Goal: Find specific page/section: Find specific page/section

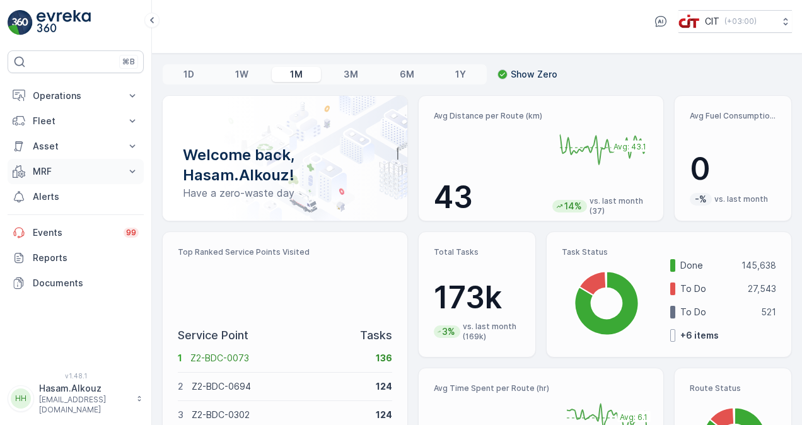
click at [129, 167] on icon at bounding box center [132, 171] width 13 height 13
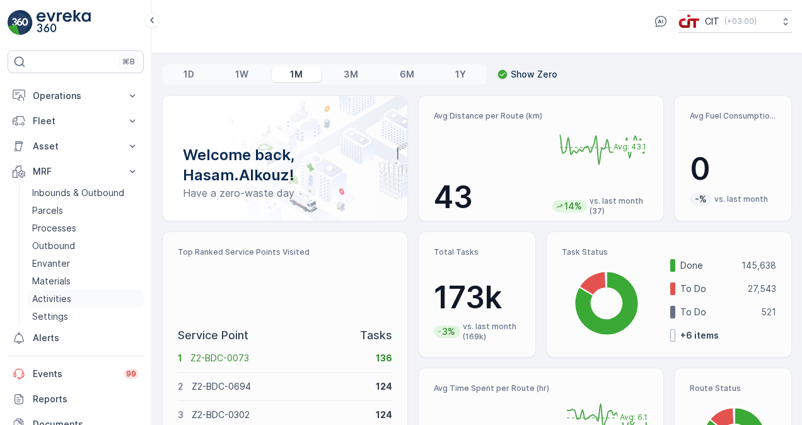
click at [73, 300] on link "Activities" at bounding box center [85, 299] width 117 height 18
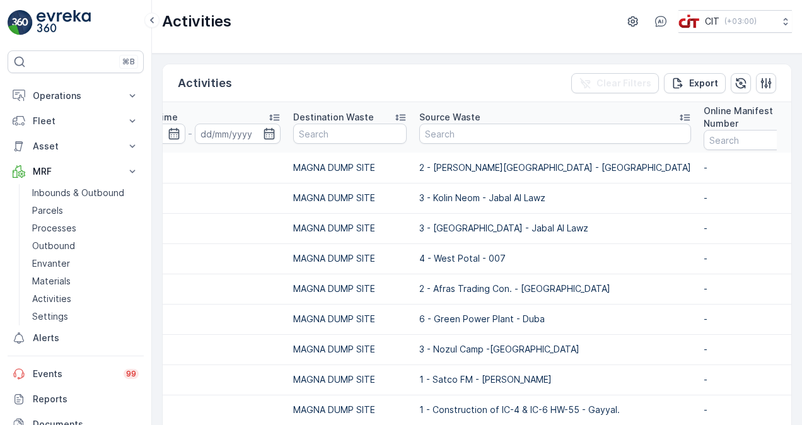
click at [401, 117] on icon at bounding box center [400, 117] width 13 height 13
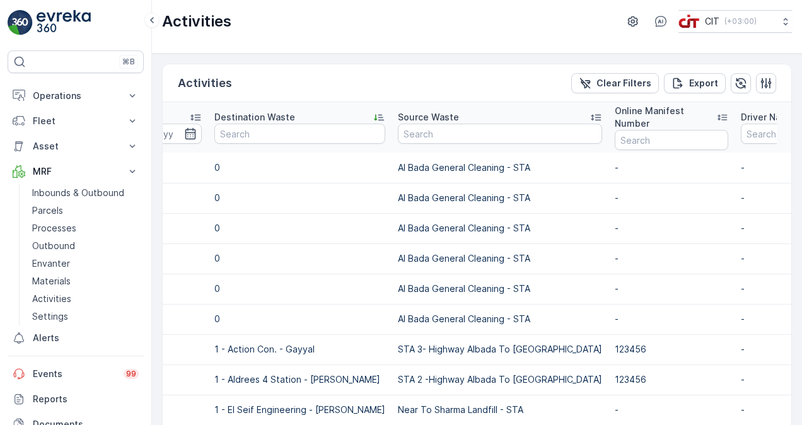
click at [373, 119] on icon at bounding box center [379, 117] width 13 height 13
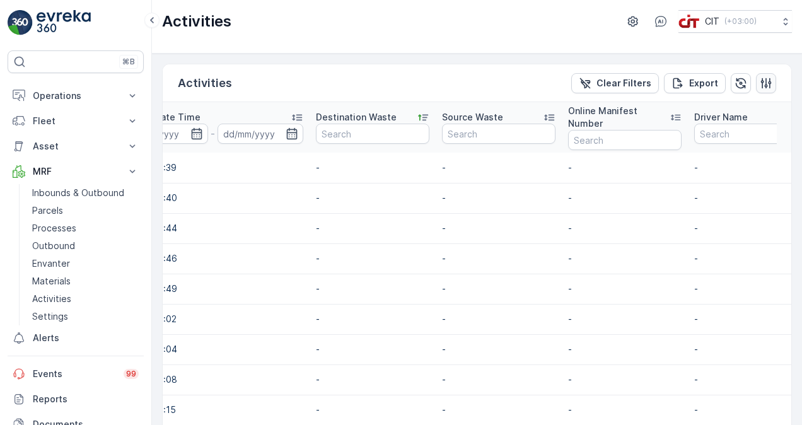
click at [768, 86] on icon "button" at bounding box center [766, 83] width 11 height 11
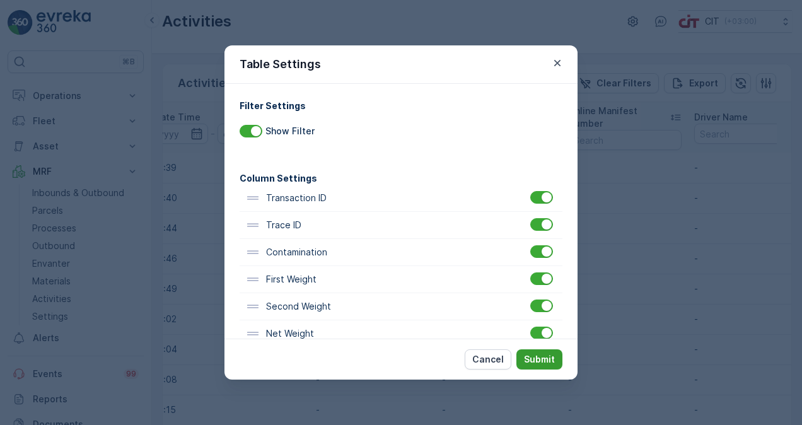
click at [527, 356] on p "Submit" at bounding box center [539, 359] width 31 height 13
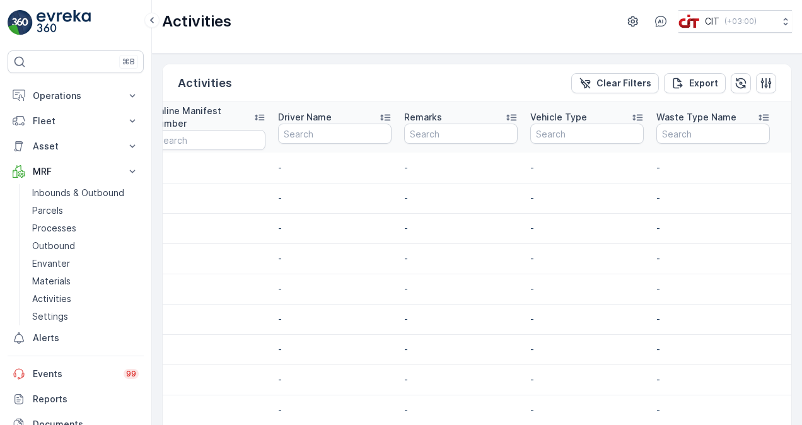
click at [387, 118] on icon at bounding box center [385, 117] width 13 height 13
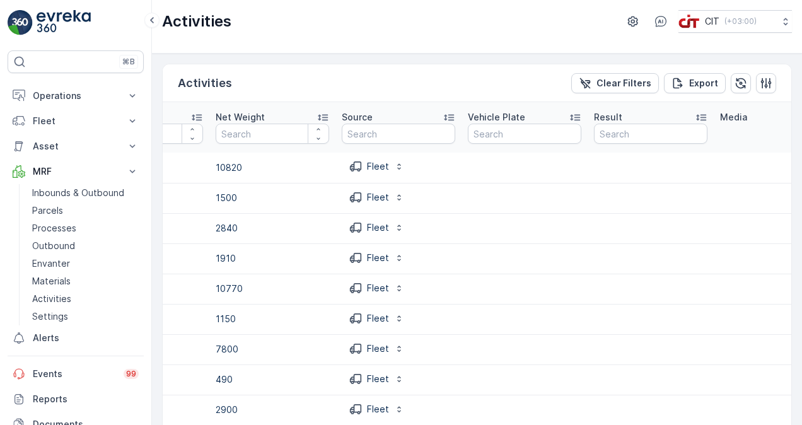
click at [579, 114] on icon at bounding box center [575, 117] width 13 height 13
click at [580, 115] on icon at bounding box center [575, 117] width 13 height 13
click at [522, 115] on div "Vehicle Plate" at bounding box center [525, 117] width 114 height 13
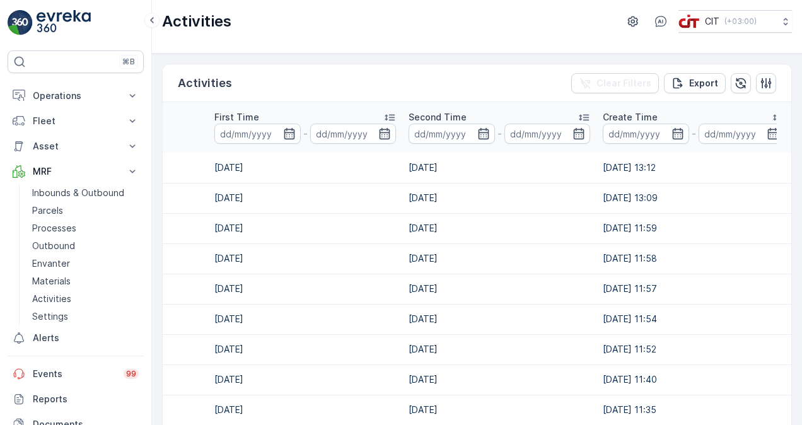
click at [431, 114] on p "Second Time" at bounding box center [438, 117] width 58 height 13
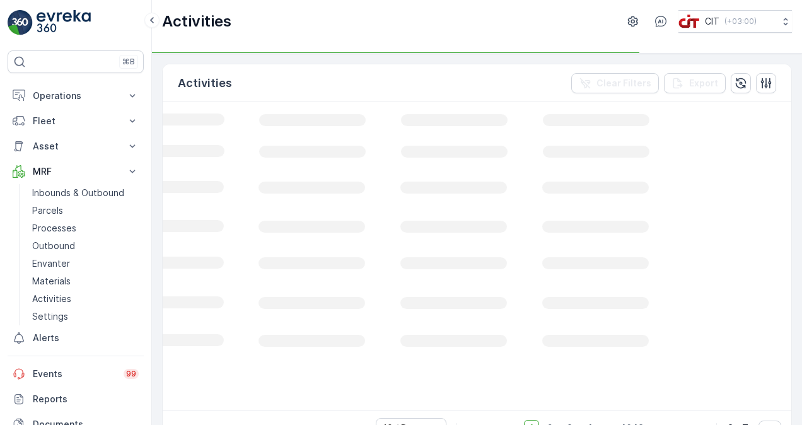
scroll to position [0, 584]
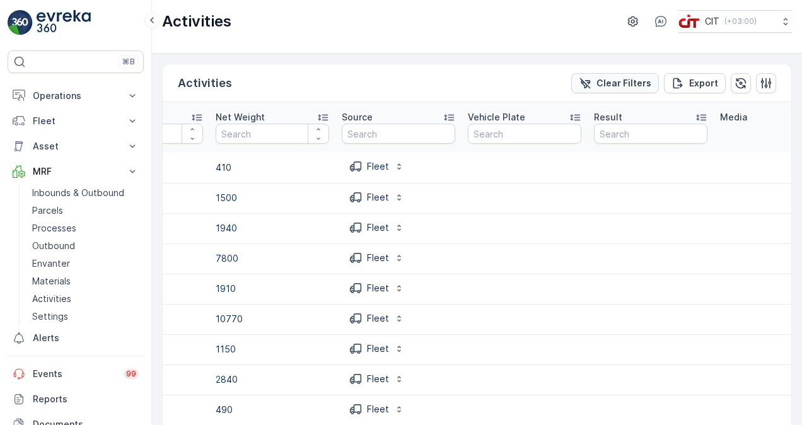
click at [614, 73] on button "Clear Filters" at bounding box center [615, 83] width 88 height 20
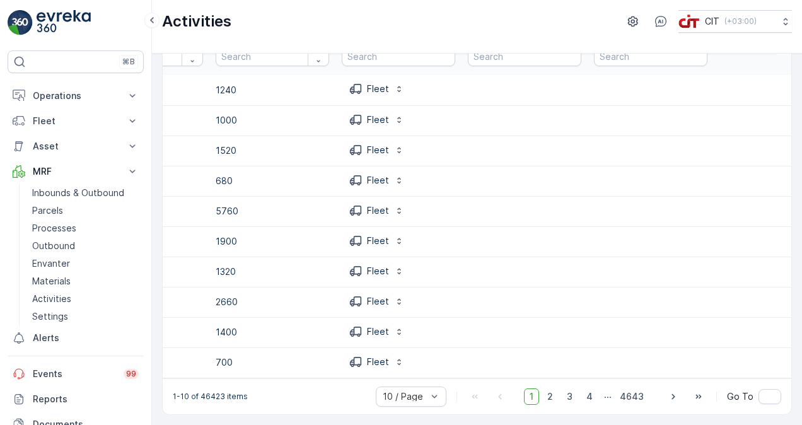
scroll to position [82, 0]
drag, startPoint x: 377, startPoint y: 381, endPoint x: 588, endPoint y: 367, distance: 211.1
click at [588, 367] on div "Activities Clear Filters Export Transaction ID Trace ID Contamination Select Fi…" at bounding box center [477, 200] width 630 height 429
drag, startPoint x: 588, startPoint y: 367, endPoint x: 494, endPoint y: 366, distance: 94.0
click at [494, 366] on td at bounding box center [525, 363] width 126 height 30
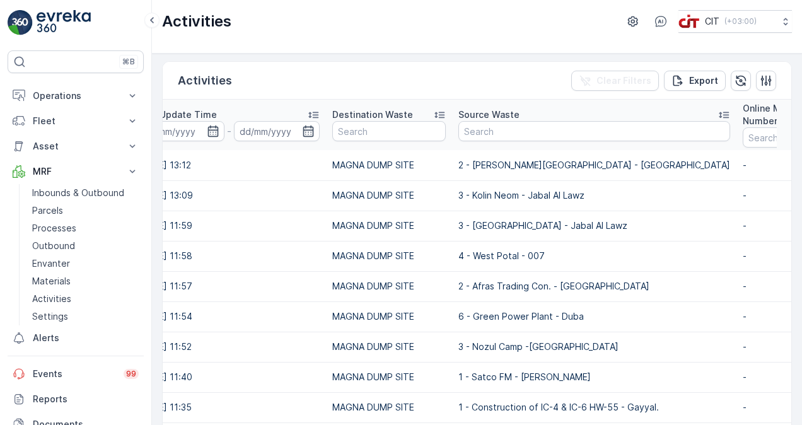
scroll to position [0, 0]
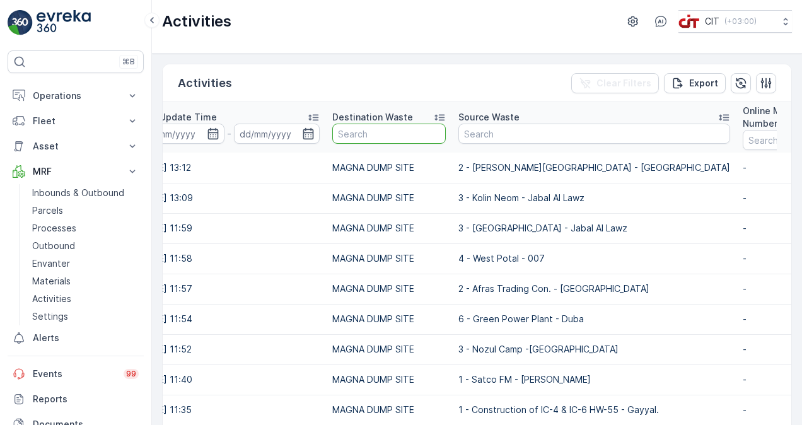
click at [360, 138] on input "text" at bounding box center [389, 134] width 114 height 20
click at [381, 117] on p "Destination Waste" at bounding box center [372, 117] width 81 height 13
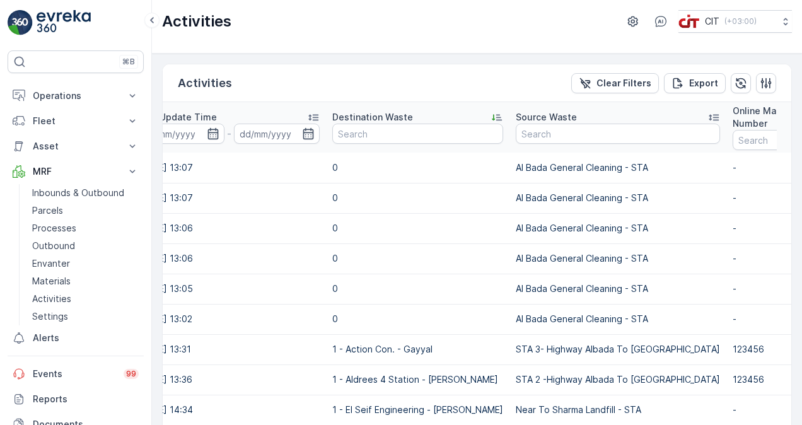
click at [381, 117] on p "Destination Waste" at bounding box center [372, 117] width 81 height 13
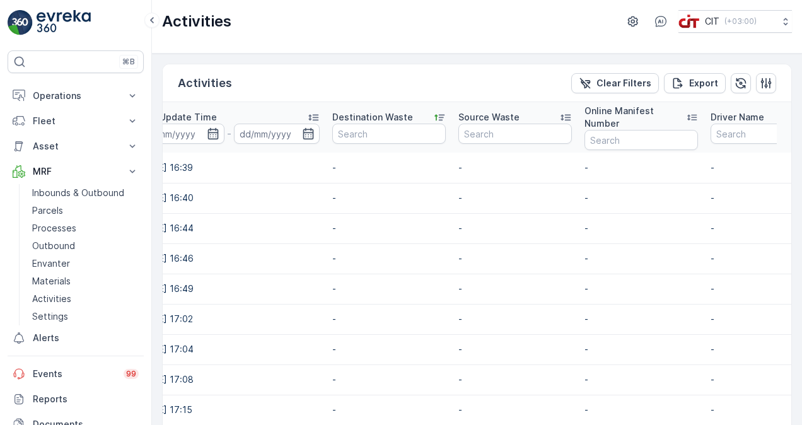
click at [381, 117] on p "Destination Waste" at bounding box center [372, 117] width 81 height 13
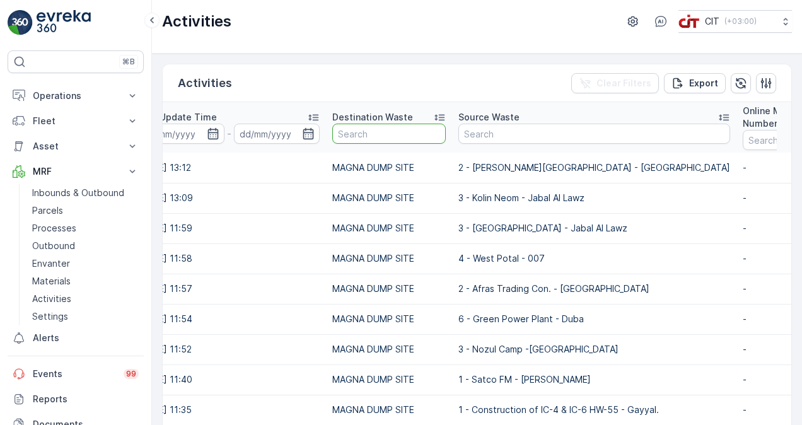
click at [383, 129] on input "text" at bounding box center [389, 134] width 114 height 20
type input "alba"
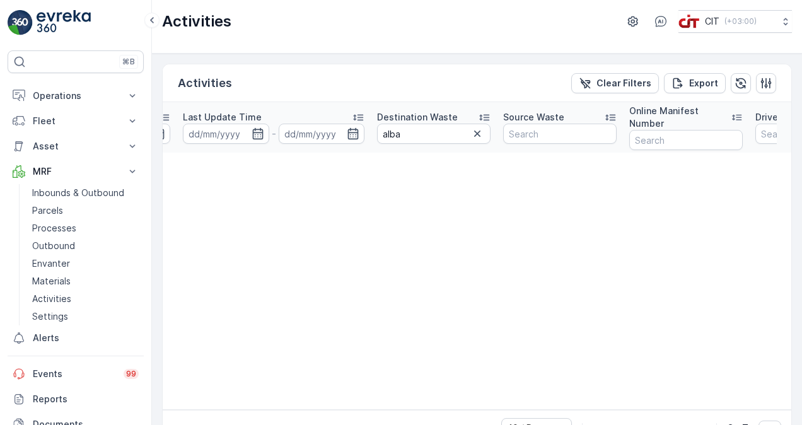
scroll to position [0, 1841]
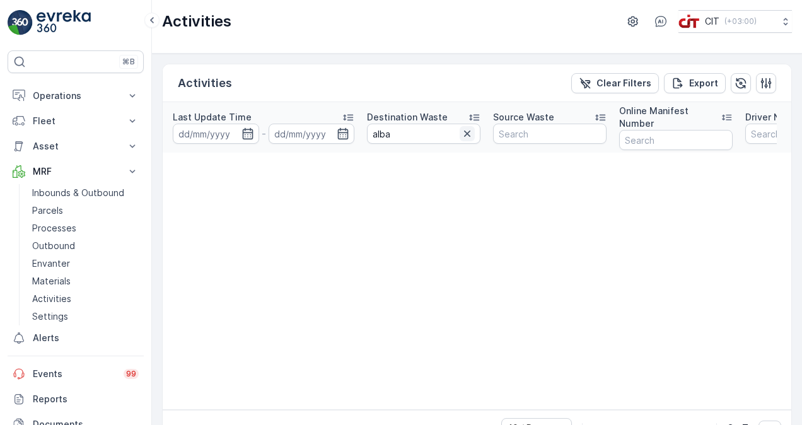
click at [466, 131] on icon "button" at bounding box center [467, 134] width 6 height 6
click at [433, 142] on input "text" at bounding box center [424, 134] width 114 height 20
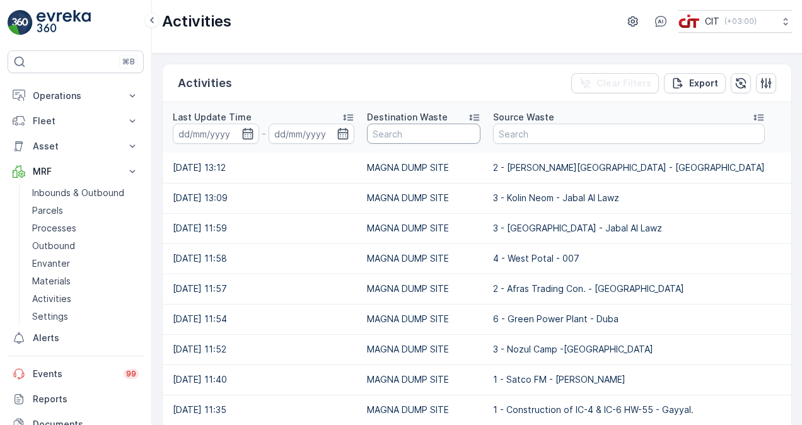
click at [433, 134] on input "text" at bounding box center [424, 134] width 114 height 20
type input "MAGNA"
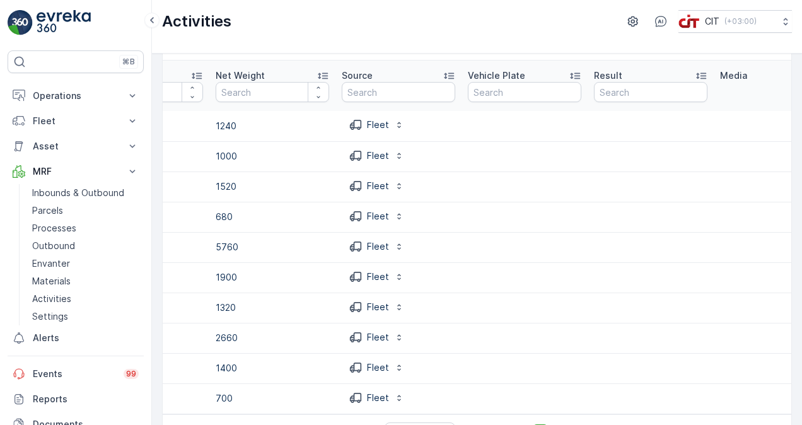
scroll to position [82, 0]
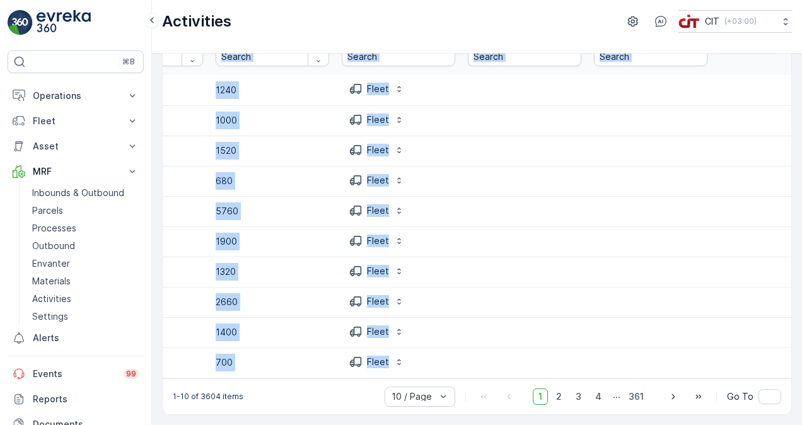
drag, startPoint x: 371, startPoint y: 371, endPoint x: 476, endPoint y: 373, distance: 104.7
click at [476, 373] on div "Transaction ID Trace ID Contamination Select First Weight Second Weight Net Wei…" at bounding box center [477, 202] width 629 height 354
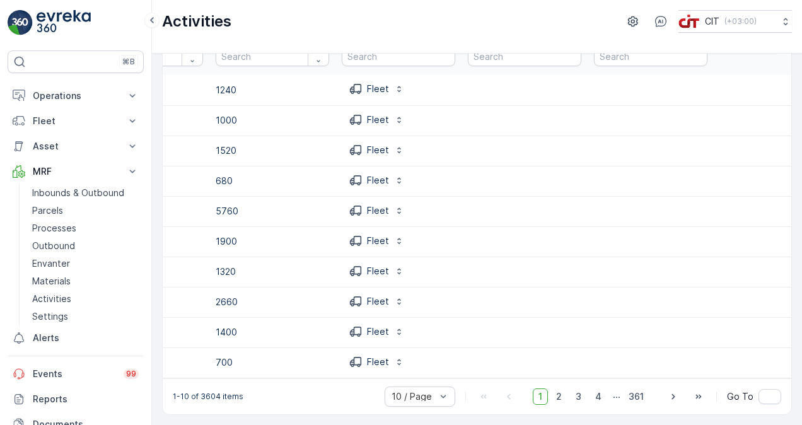
drag, startPoint x: 476, startPoint y: 373, endPoint x: 396, endPoint y: 372, distance: 79.5
click at [399, 380] on div "1-10 of 3604 items 10 / Page 1 2 3 4 ... 361 Go To" at bounding box center [477, 396] width 629 height 36
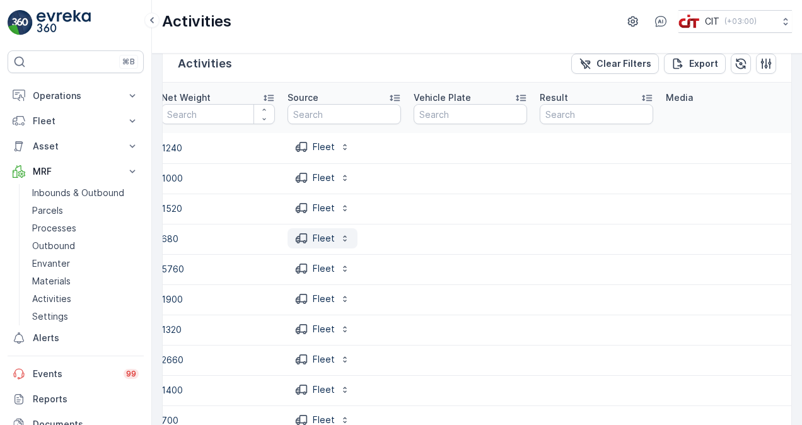
scroll to position [0, 0]
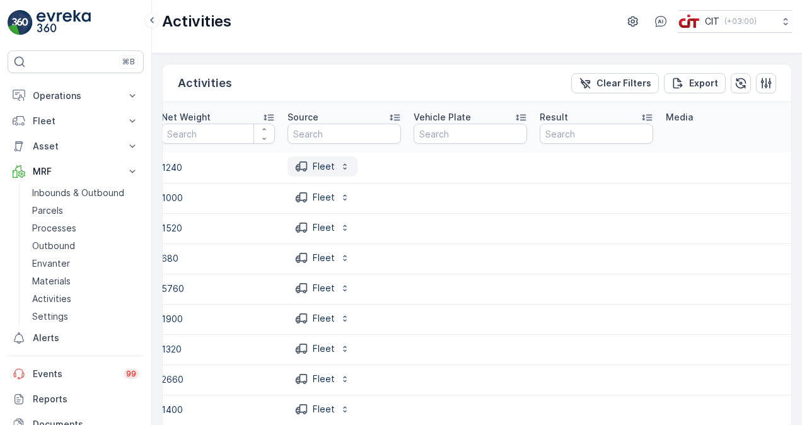
click at [339, 172] on button "Fleet" at bounding box center [323, 166] width 70 height 20
click at [373, 167] on div "Fleet" at bounding box center [345, 167] width 114 height 22
click at [367, 145] on th "Source" at bounding box center [344, 127] width 126 height 50
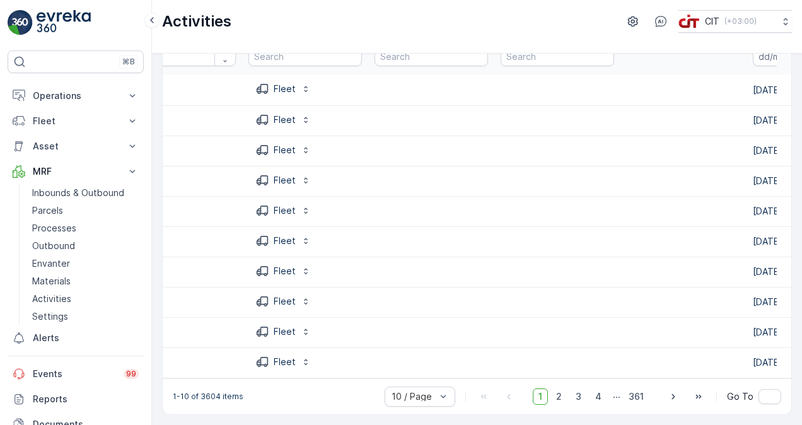
scroll to position [82, 0]
click at [564, 396] on span "2" at bounding box center [559, 397] width 17 height 16
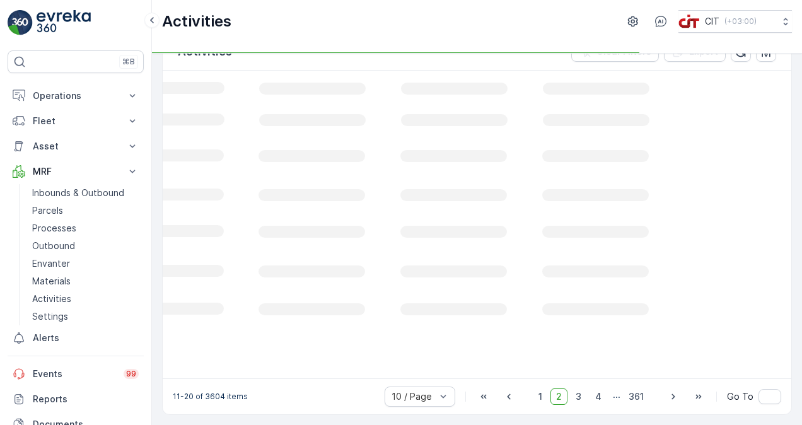
scroll to position [0, 584]
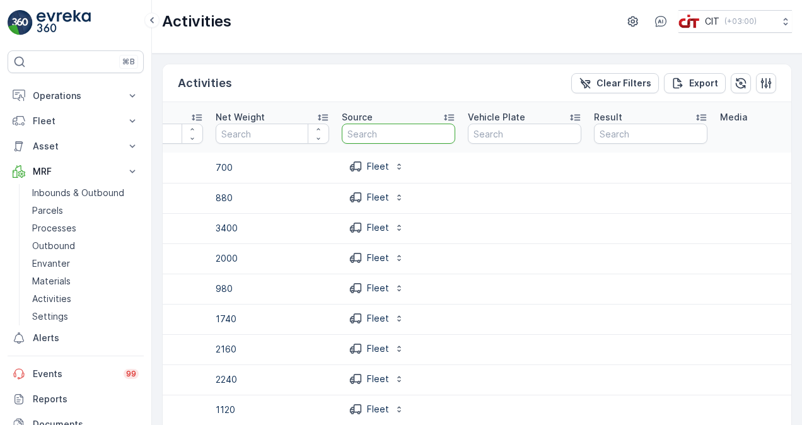
click at [407, 132] on input "text" at bounding box center [399, 134] width 114 height 20
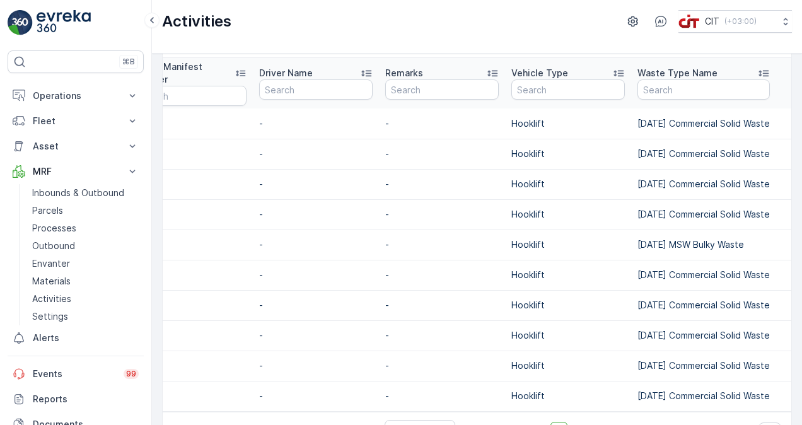
scroll to position [63, 0]
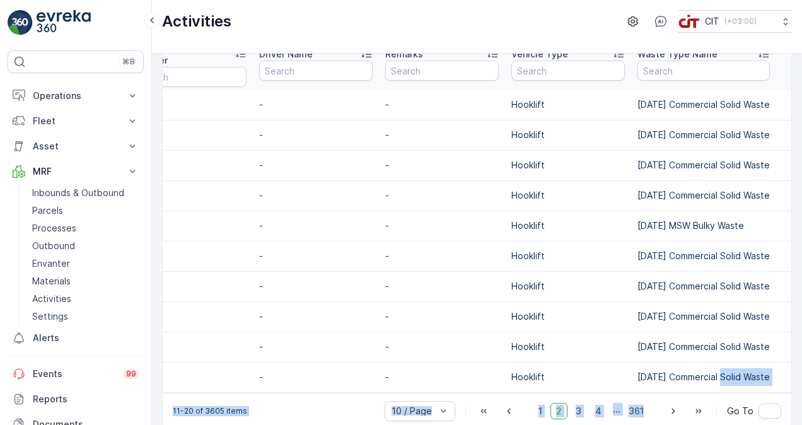
drag, startPoint x: 713, startPoint y: 391, endPoint x: 672, endPoint y: 399, distance: 42.3
click at [672, 399] on div "Activities Clear Filters Export Transaction ID Trace ID Contamination Select Fi…" at bounding box center [477, 215] width 630 height 429
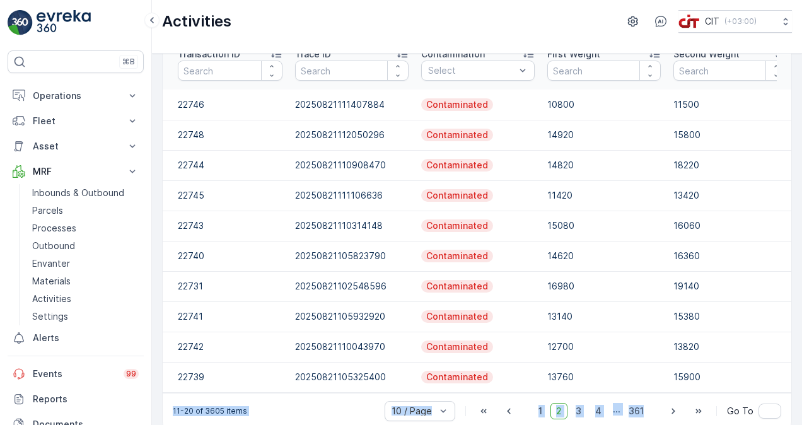
scroll to position [0, 547]
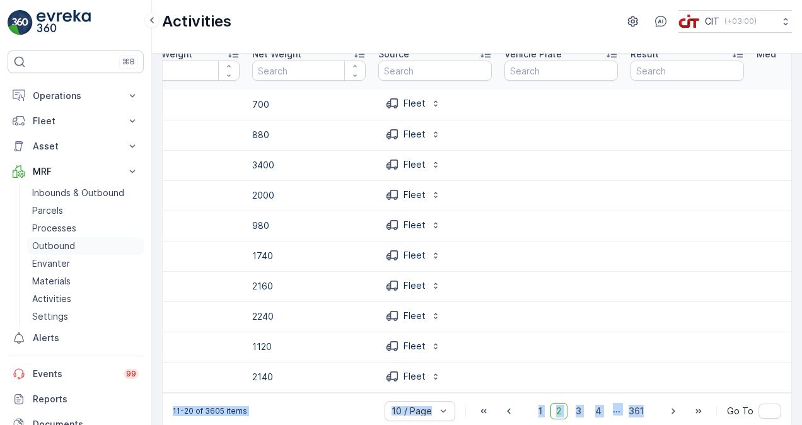
click at [56, 242] on p "Outbound" at bounding box center [53, 246] width 43 height 13
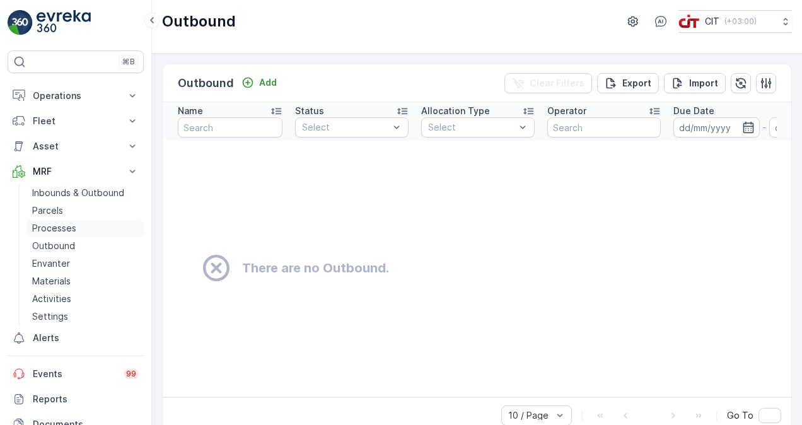
click at [61, 227] on p "Processes" at bounding box center [54, 228] width 44 height 13
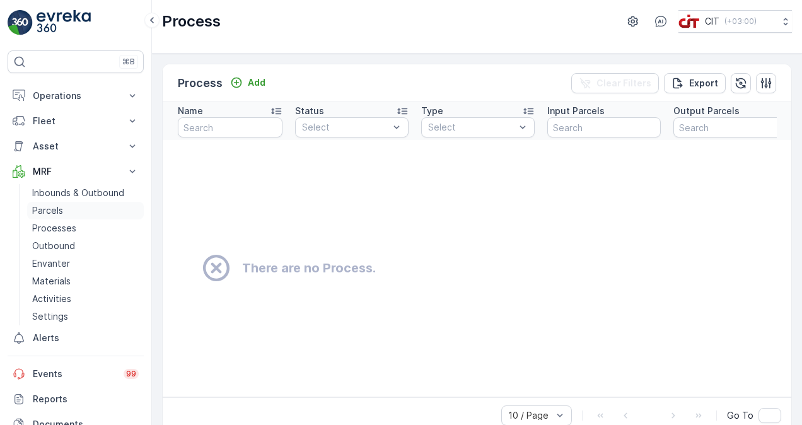
click at [63, 211] on link "Parcels" at bounding box center [85, 211] width 117 height 18
click at [68, 236] on link "Processes" at bounding box center [85, 229] width 117 height 18
click at [66, 255] on link "Envanter" at bounding box center [85, 264] width 117 height 18
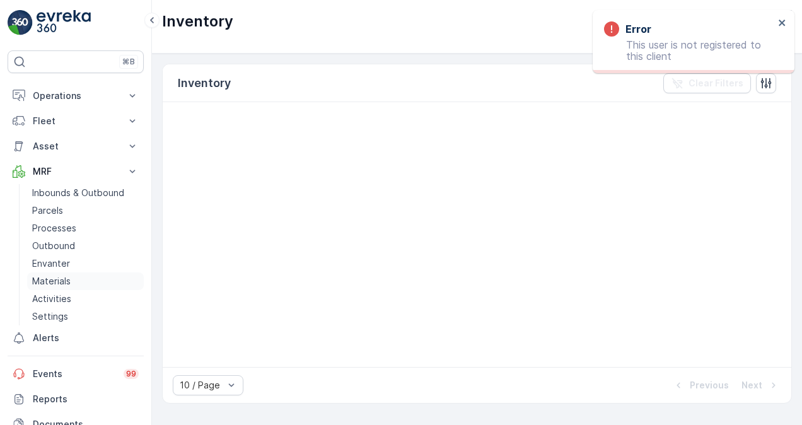
click at [69, 276] on p "Materials" at bounding box center [51, 281] width 38 height 13
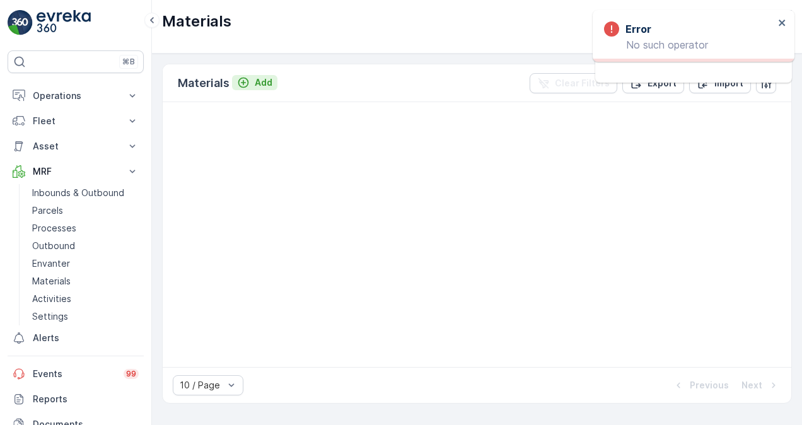
click at [240, 78] on icon "Add" at bounding box center [243, 82] width 13 height 13
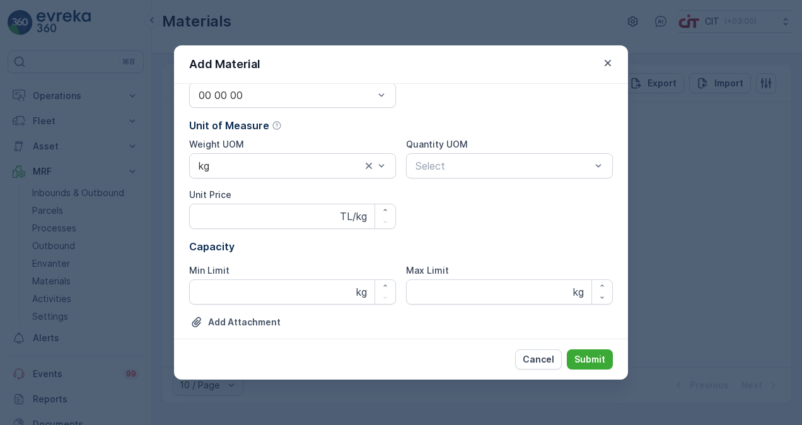
scroll to position [108, 0]
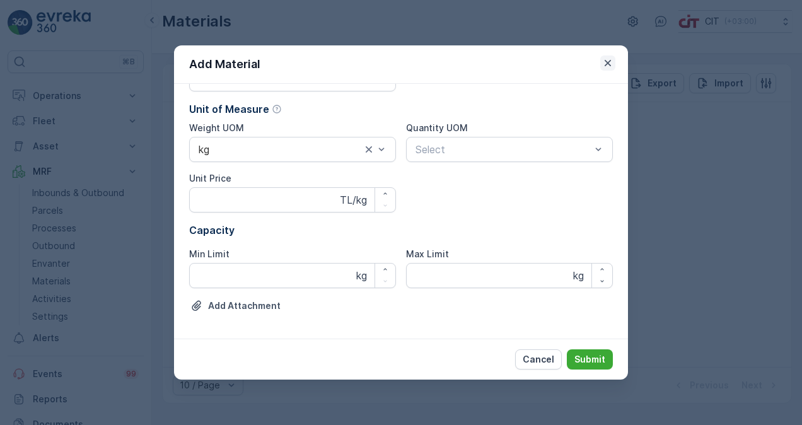
click at [606, 64] on icon "button" at bounding box center [608, 63] width 13 height 13
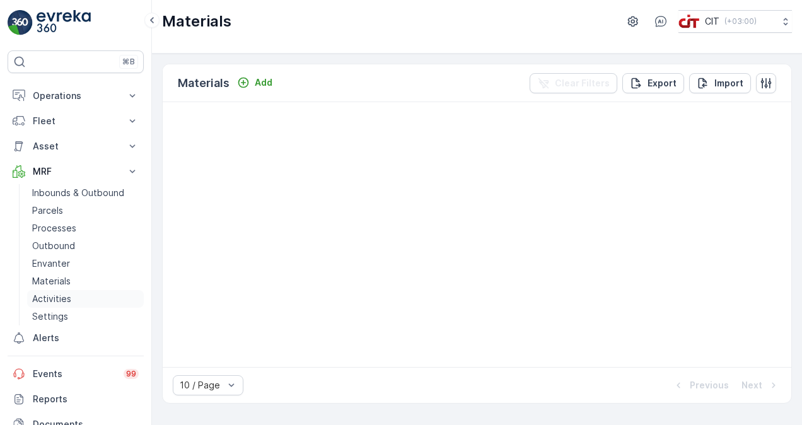
click at [83, 303] on link "Activities" at bounding box center [85, 299] width 117 height 18
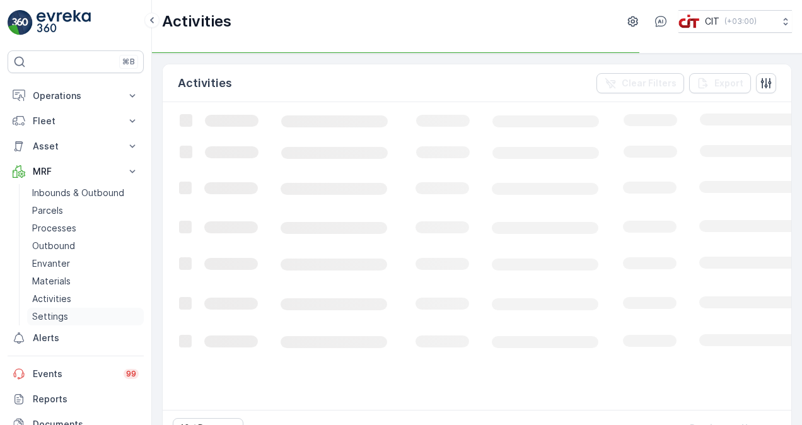
click at [87, 317] on link "Settings" at bounding box center [85, 317] width 117 height 18
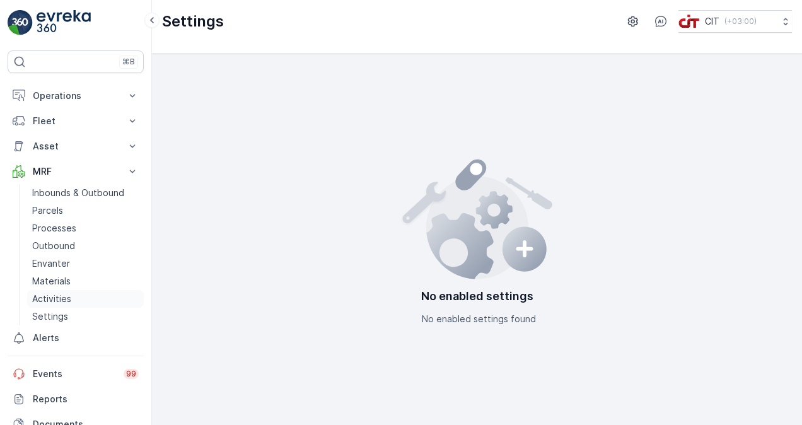
click at [86, 305] on link "Activities" at bounding box center [85, 299] width 117 height 18
